Goal: Navigation & Orientation: Find specific page/section

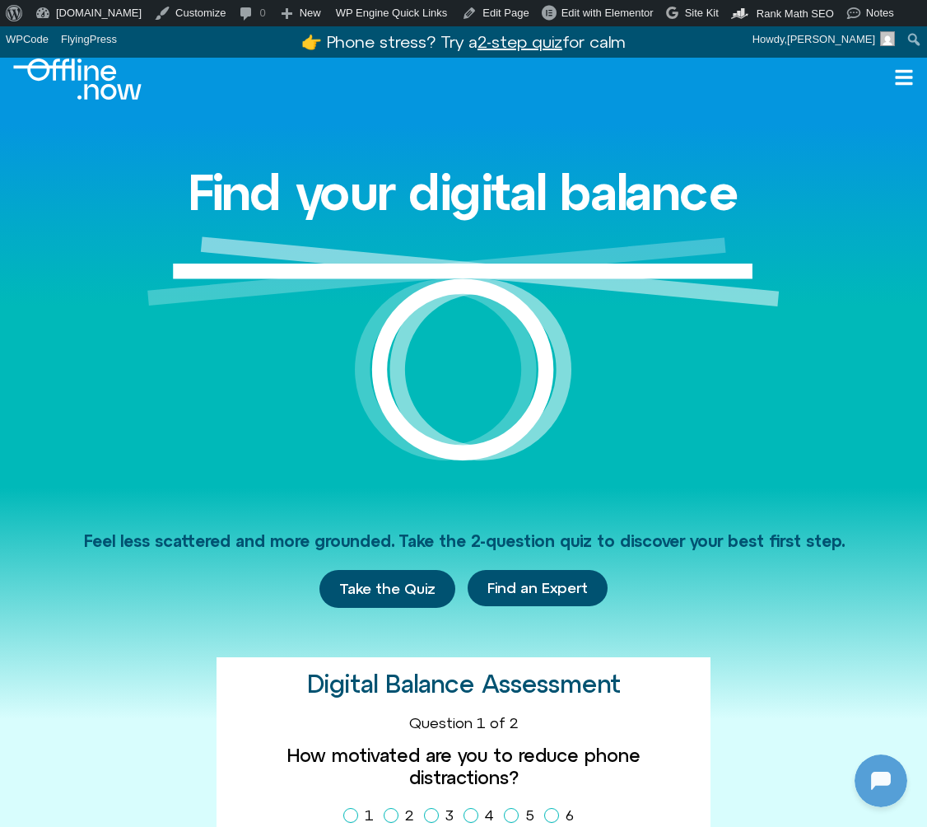
scroll to position [35, 0]
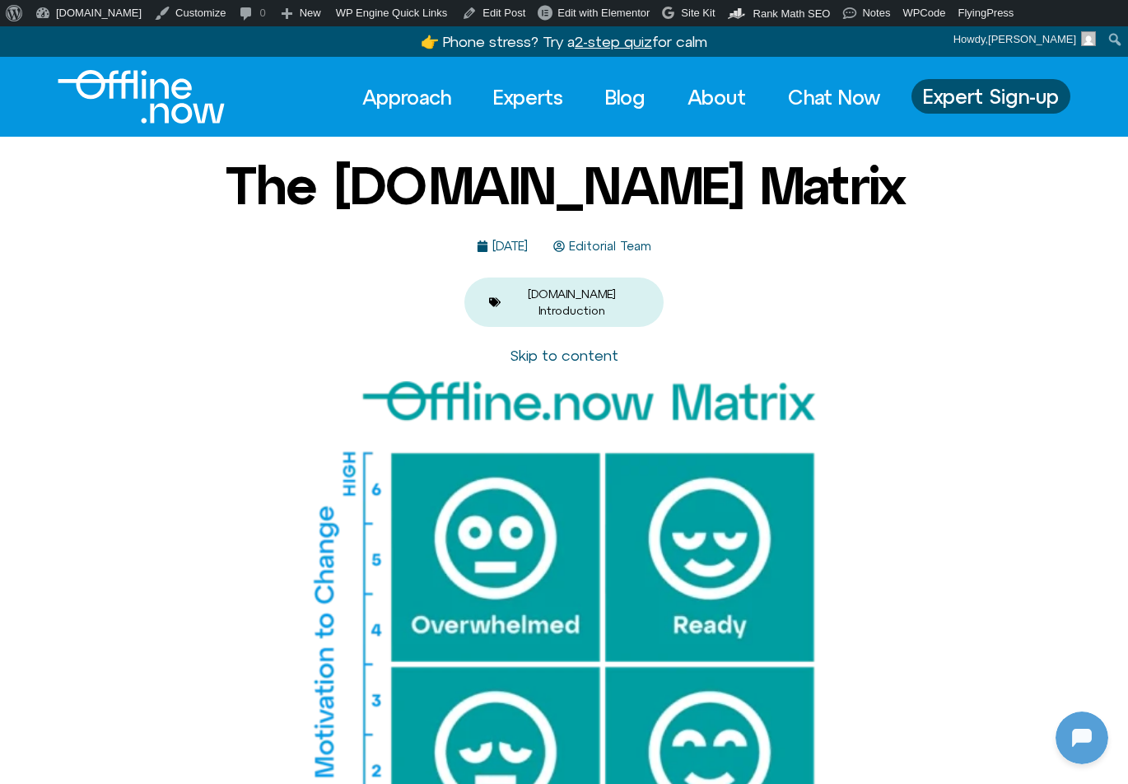
click at [157, 101] on img "Logo" at bounding box center [141, 97] width 167 height 54
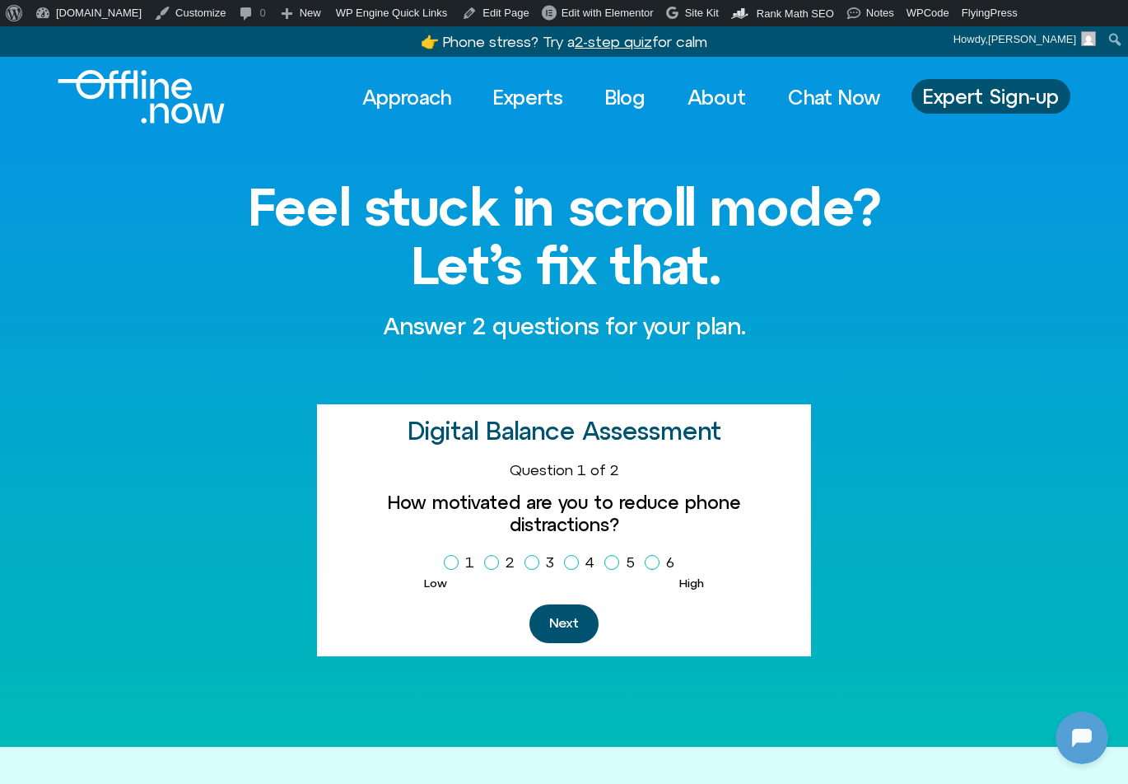
click at [149, 96] on img "Logo" at bounding box center [141, 97] width 167 height 54
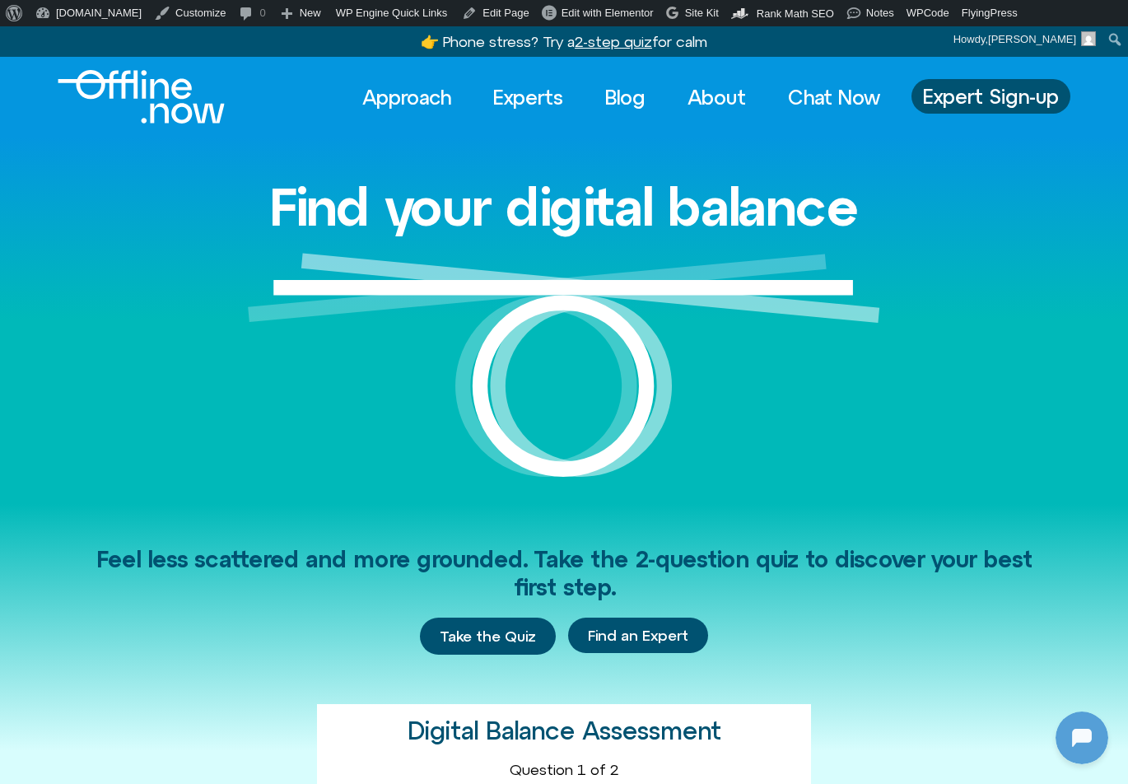
scroll to position [218, 0]
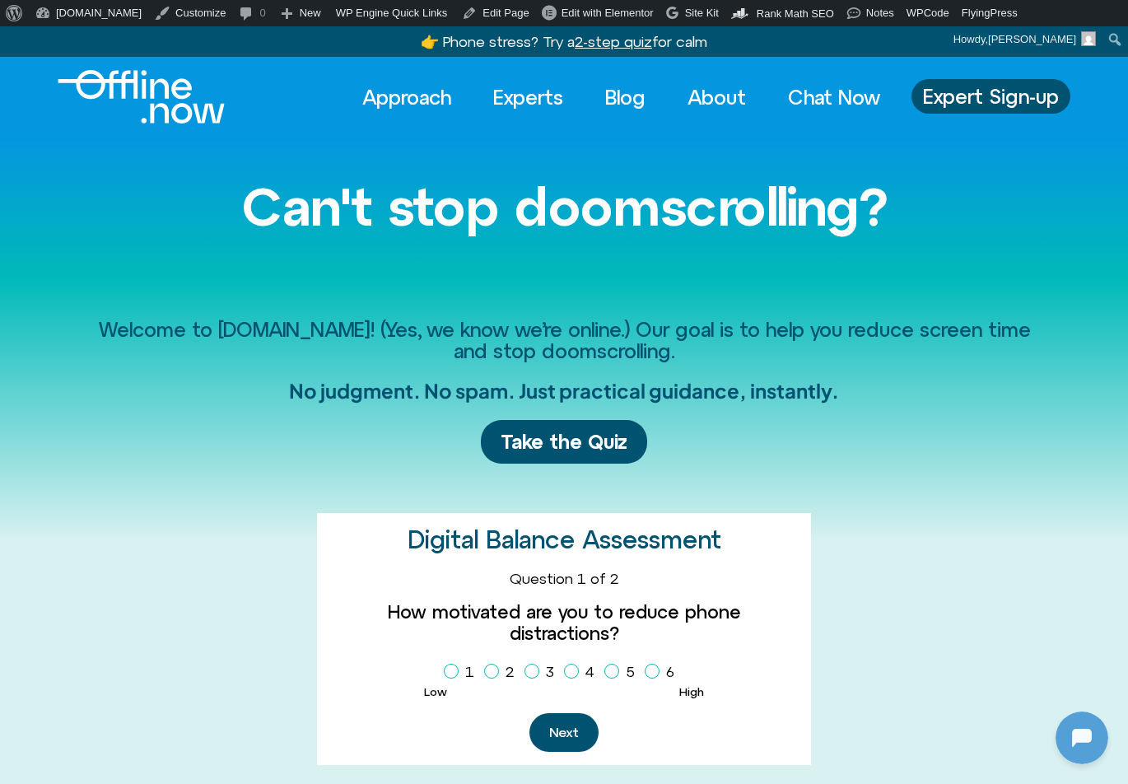
click at [181, 114] on img "Logo" at bounding box center [141, 97] width 167 height 54
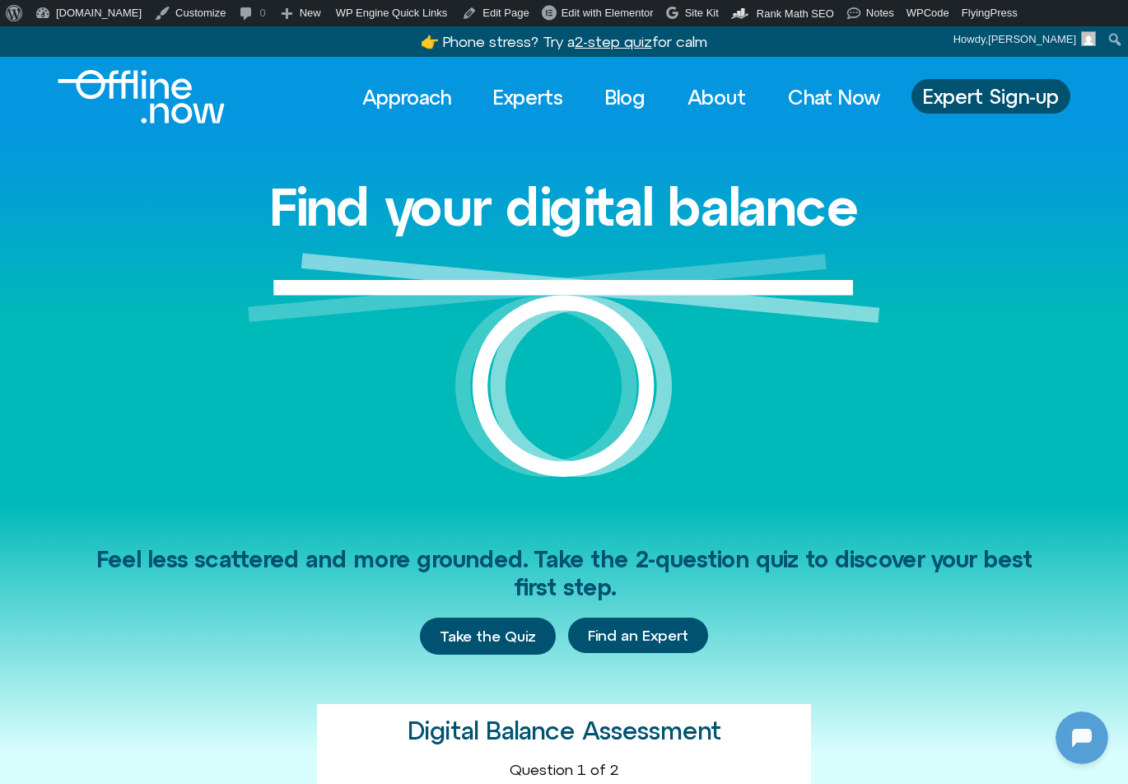
click at [638, 43] on u "2-step quiz" at bounding box center [613, 41] width 77 height 17
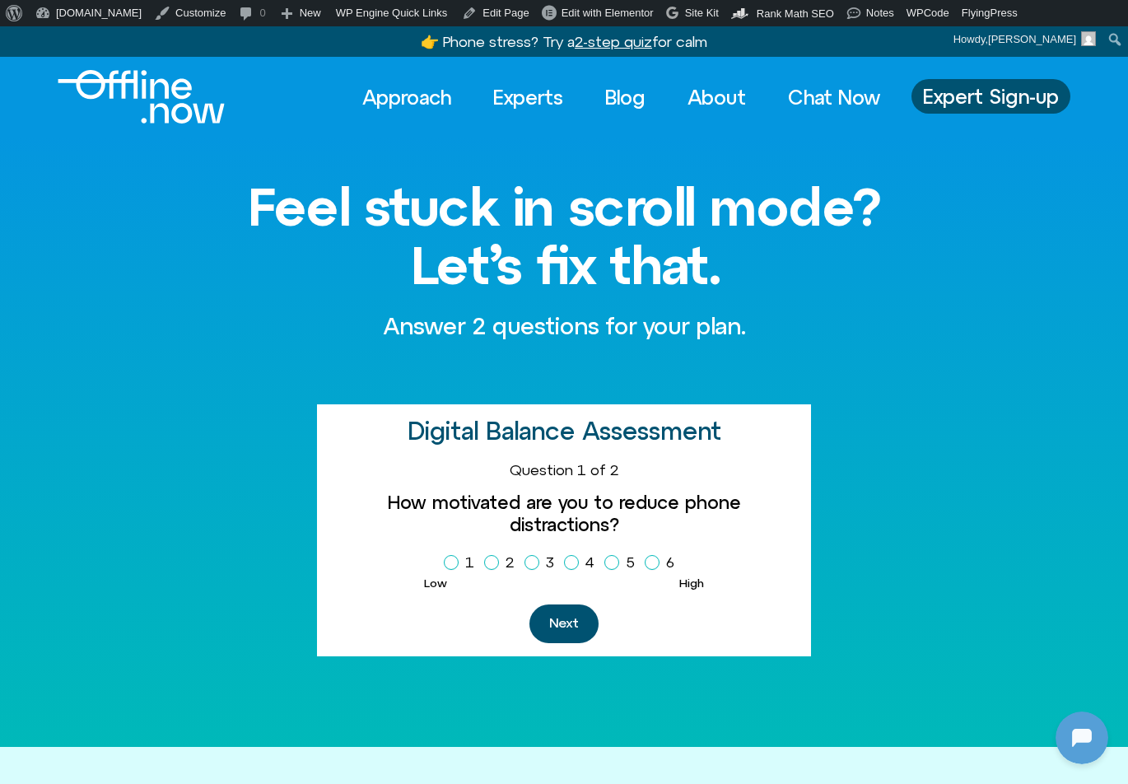
scroll to position [218, 0]
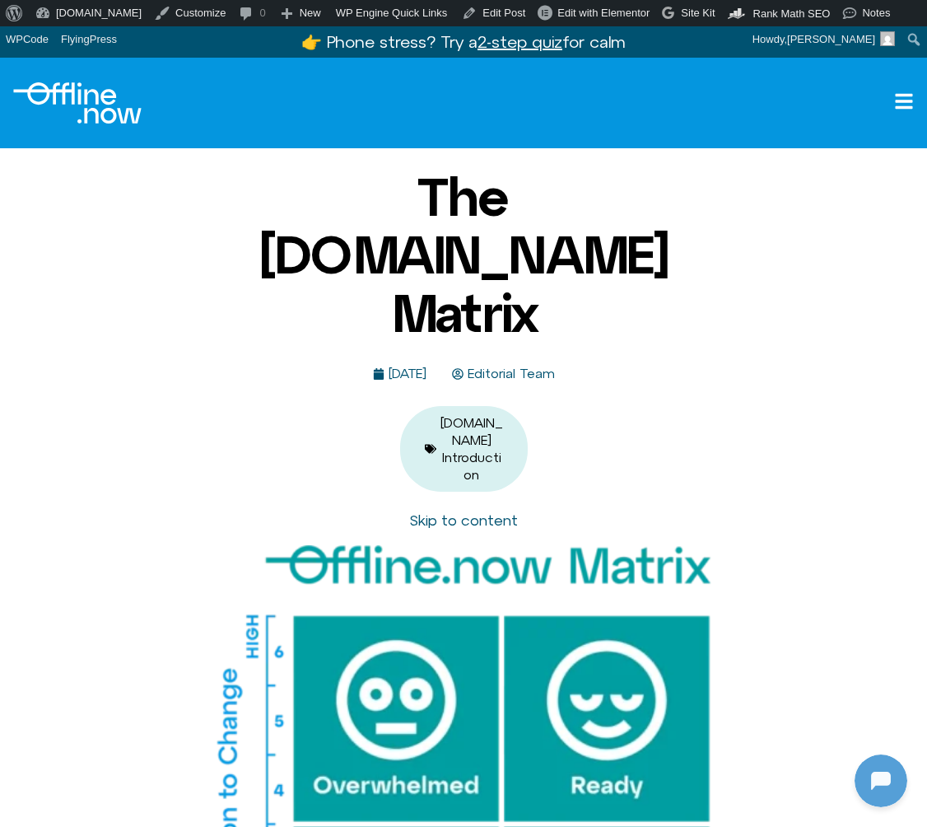
scroll to position [218, 0]
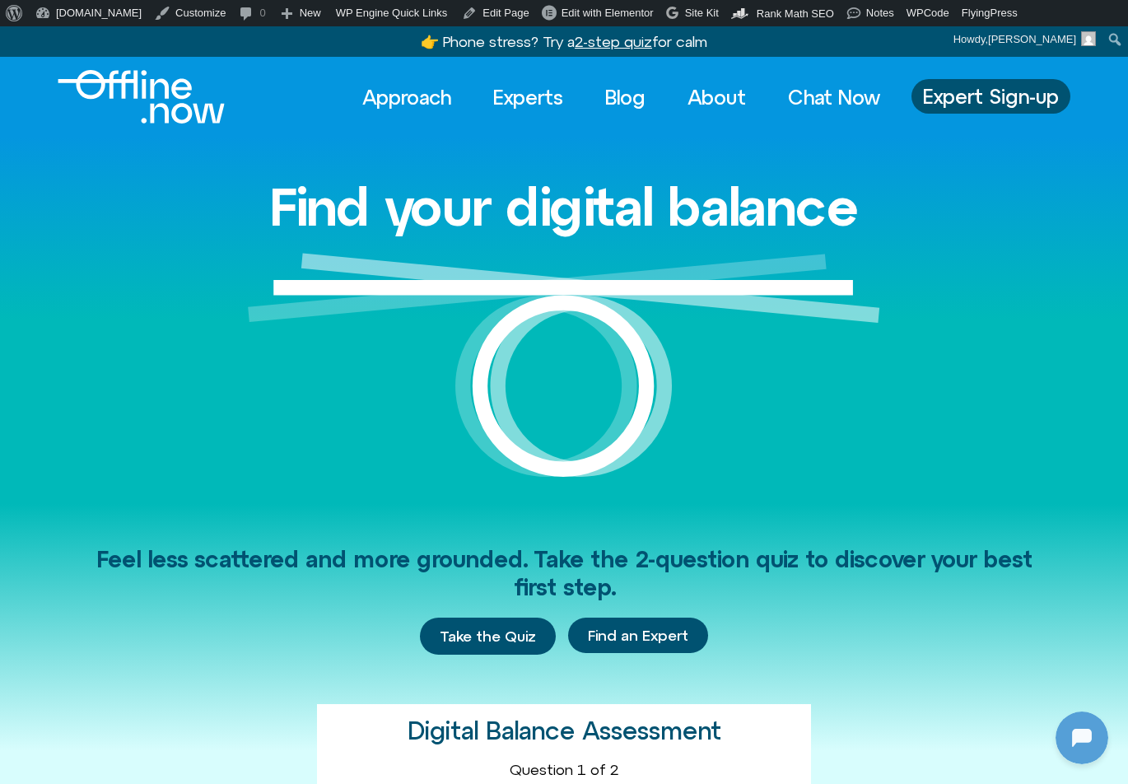
scroll to position [218, 0]
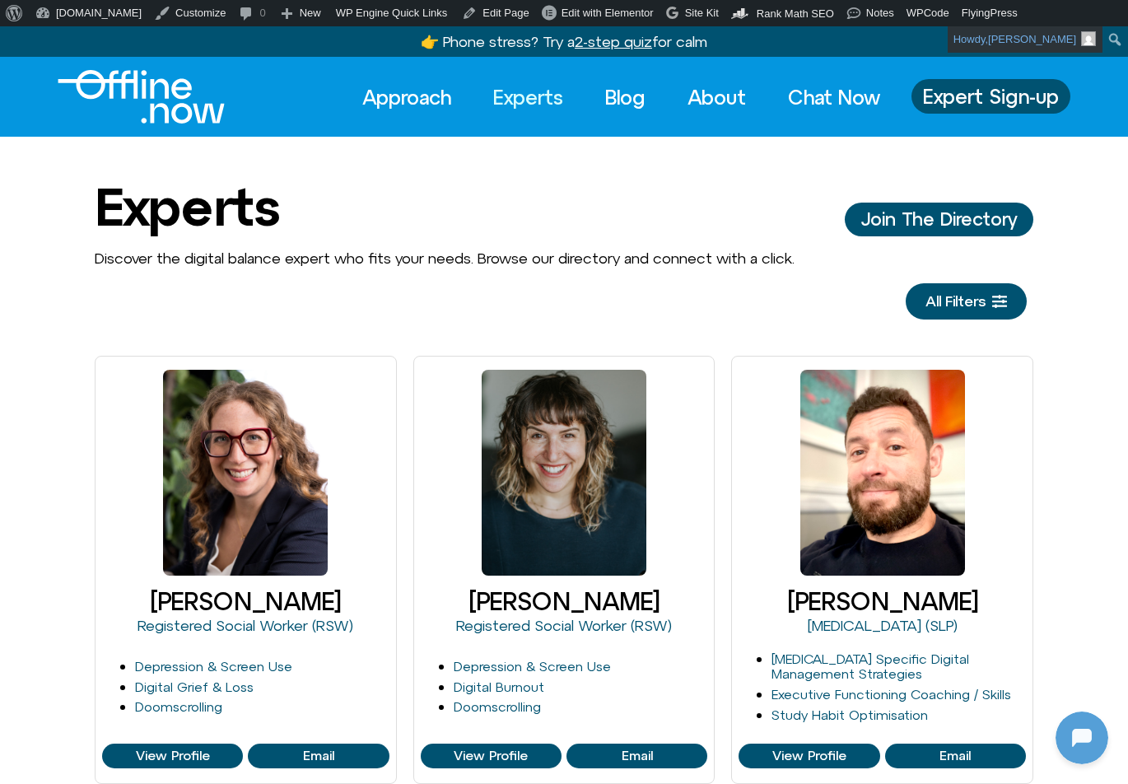
scroll to position [218, 0]
click at [141, 103] on img "Logo" at bounding box center [141, 97] width 167 height 54
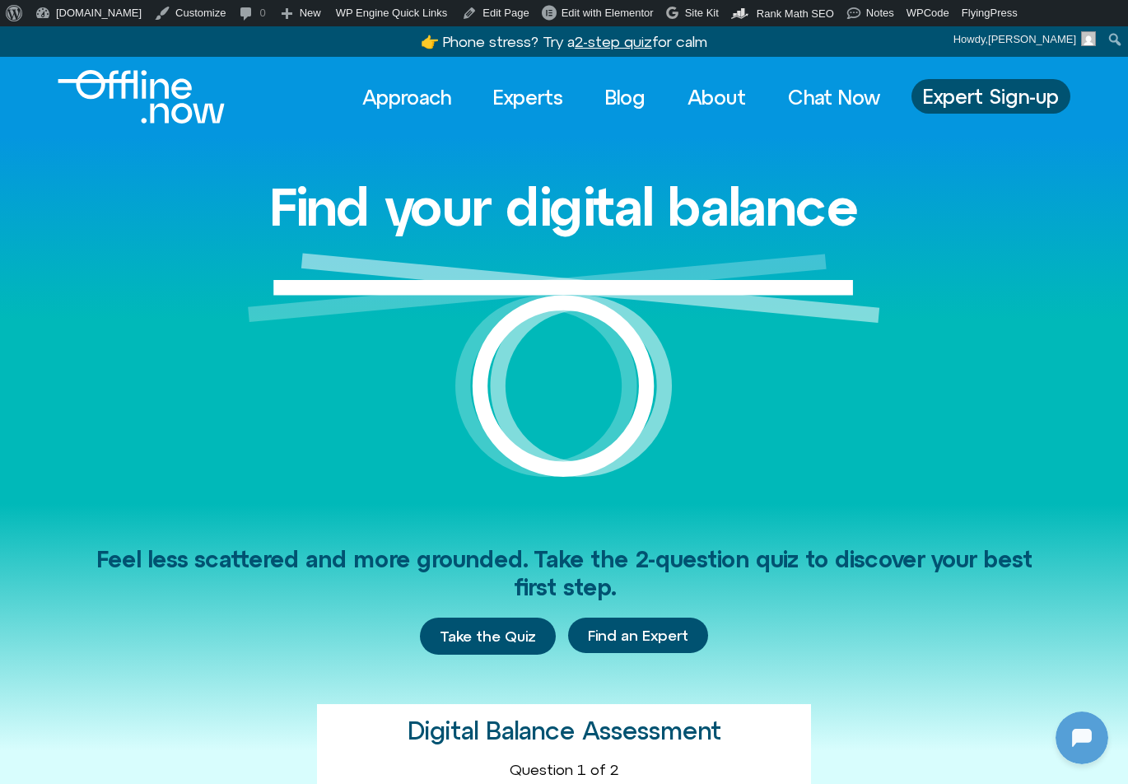
scroll to position [218, 0]
